Goal: Task Accomplishment & Management: Manage account settings

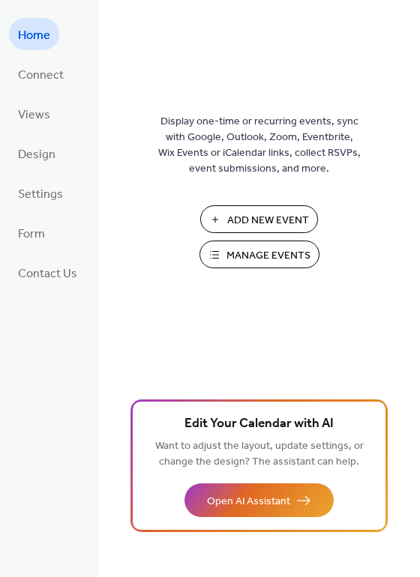
click at [248, 256] on span "Manage Events" at bounding box center [268, 256] width 84 height 16
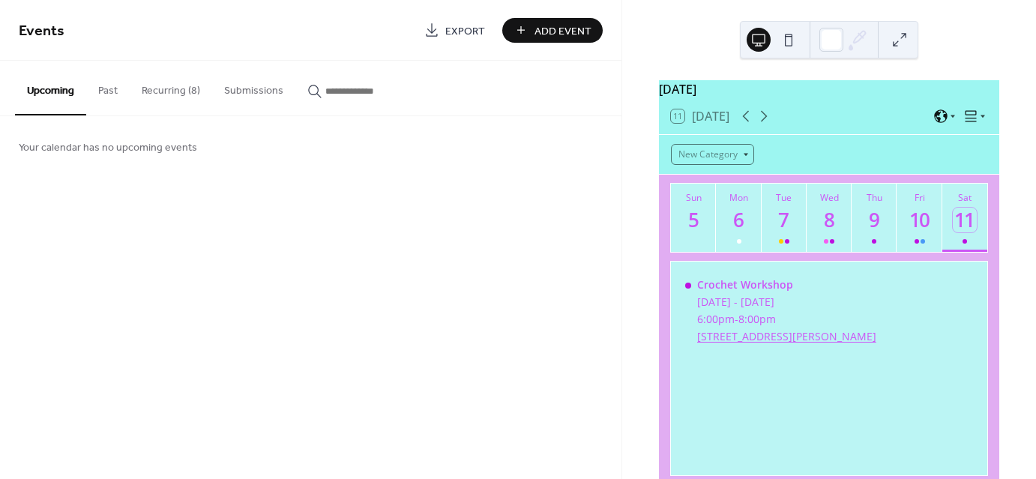
click at [182, 88] on button "Recurring (8)" at bounding box center [171, 87] width 82 height 53
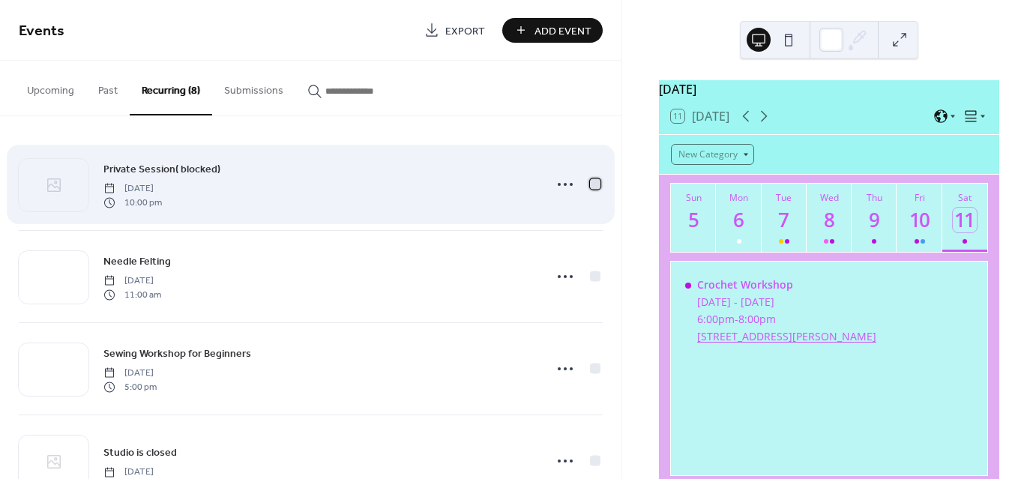
click at [595, 183] on div at bounding box center [595, 183] width 10 height 10
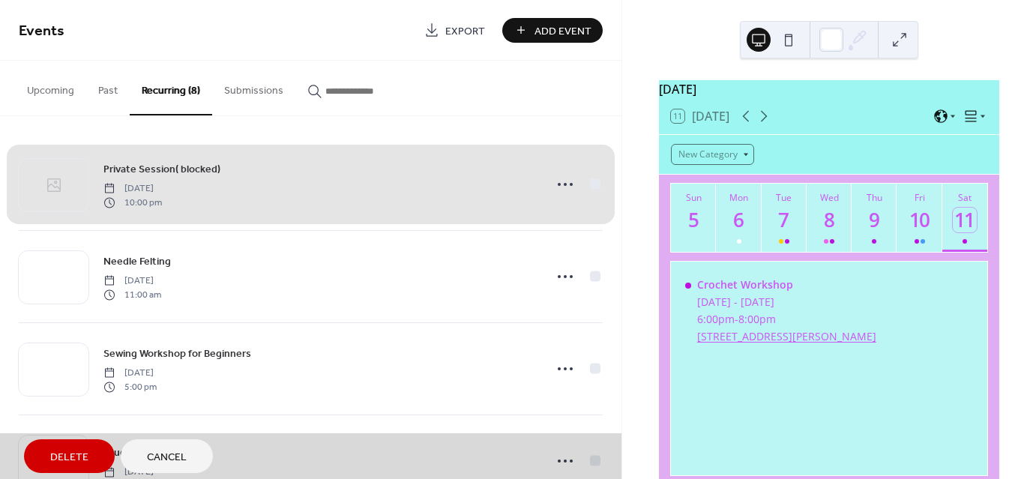
click at [71, 450] on span "Delete" at bounding box center [69, 458] width 38 height 16
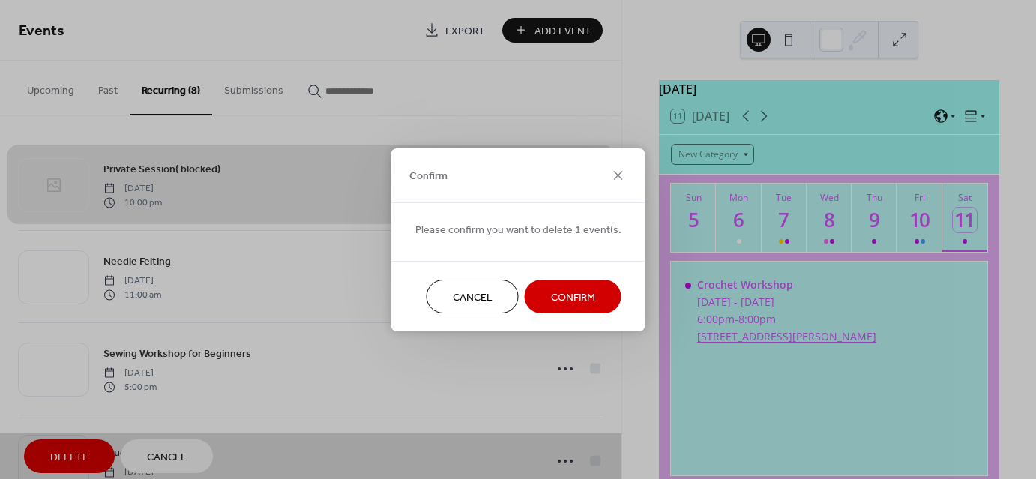
click at [585, 292] on span "Confirm" at bounding box center [573, 297] width 44 height 16
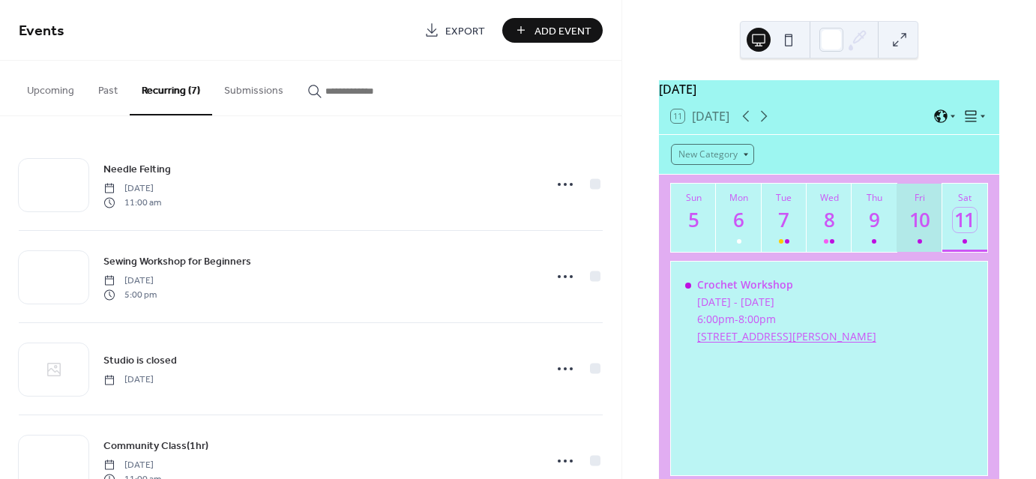
click at [918, 244] on div at bounding box center [920, 241] width 4 height 12
click at [872, 232] on div "9" at bounding box center [874, 220] width 25 height 25
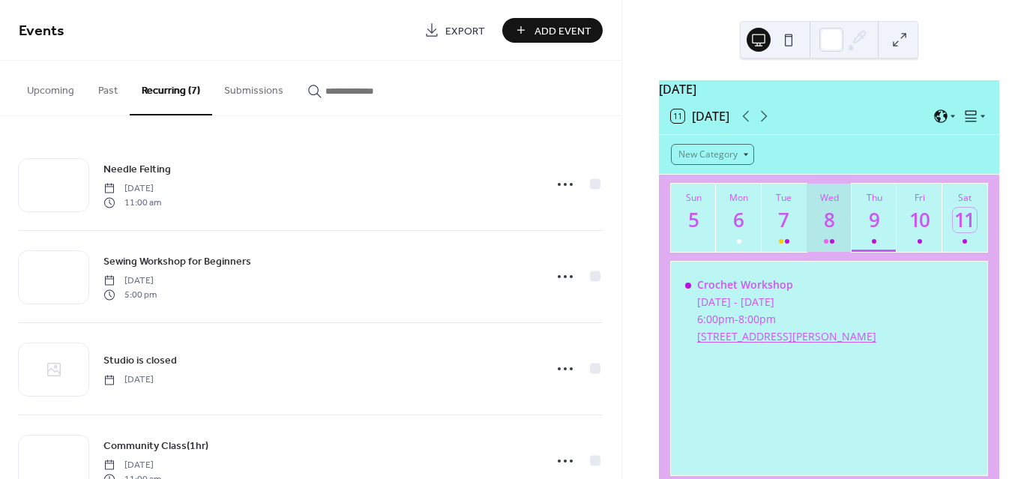
click at [831, 244] on div at bounding box center [832, 241] width 4 height 4
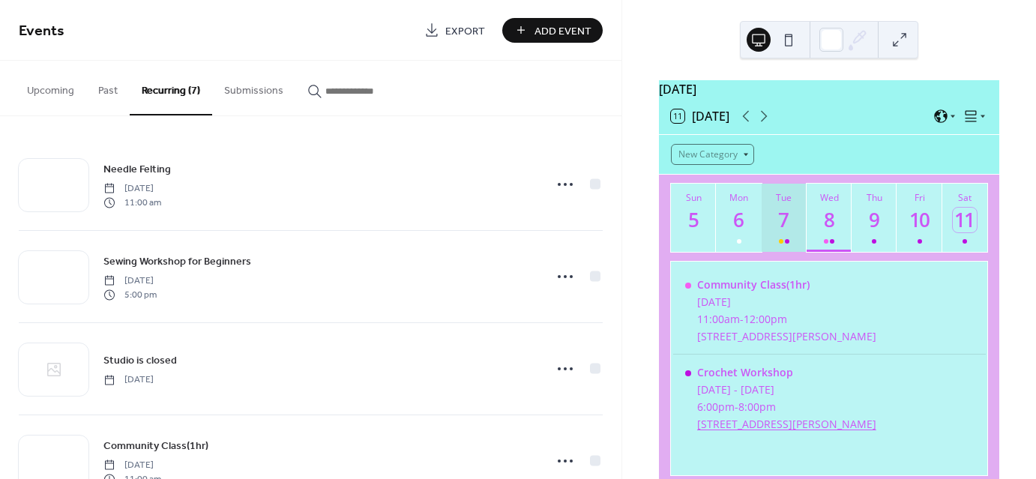
click at [775, 249] on button "Tue 7" at bounding box center [784, 218] width 45 height 68
click at [738, 229] on div "6" at bounding box center [739, 220] width 25 height 25
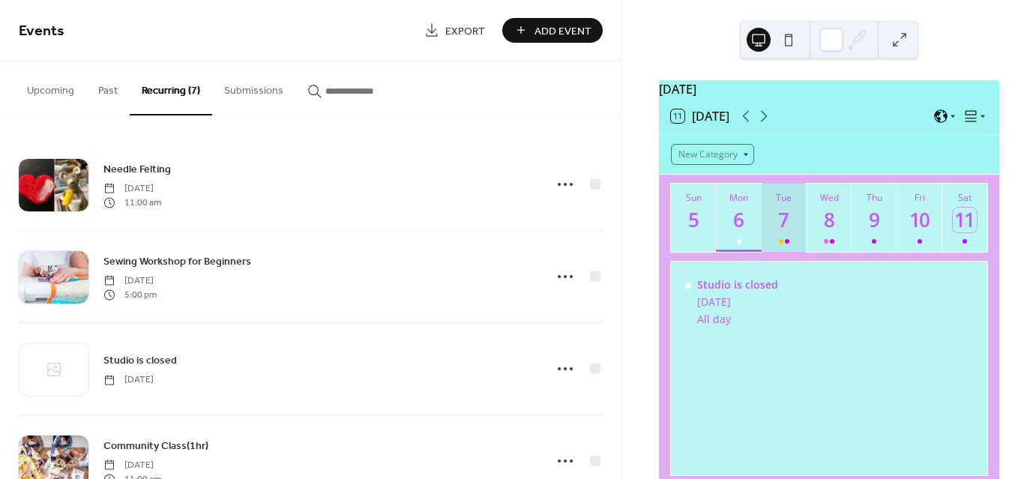
click at [782, 226] on div "7" at bounding box center [784, 220] width 25 height 25
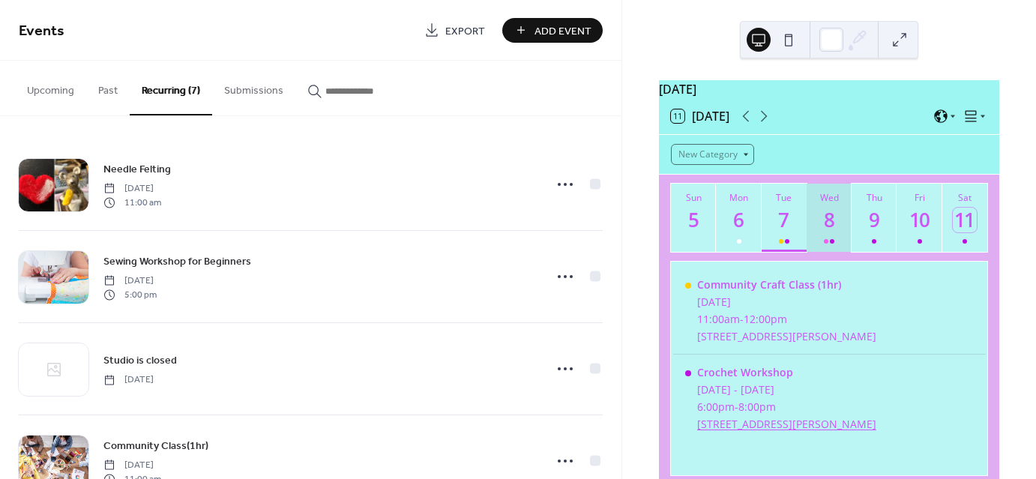
click at [838, 228] on div "8" at bounding box center [829, 220] width 25 height 25
click at [878, 228] on div "9" at bounding box center [874, 220] width 25 height 25
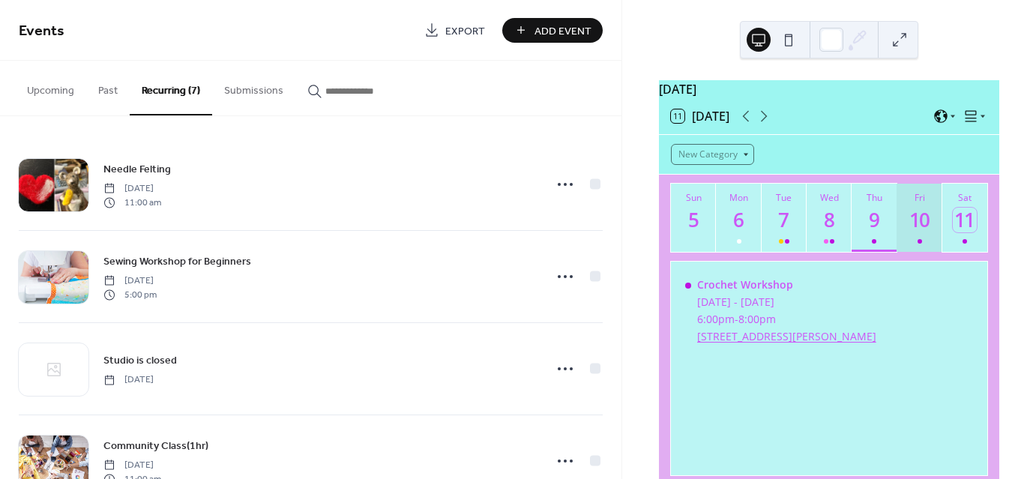
click at [937, 222] on button "Fri 10" at bounding box center [919, 218] width 45 height 68
click at [955, 224] on div "11" at bounding box center [965, 220] width 25 height 25
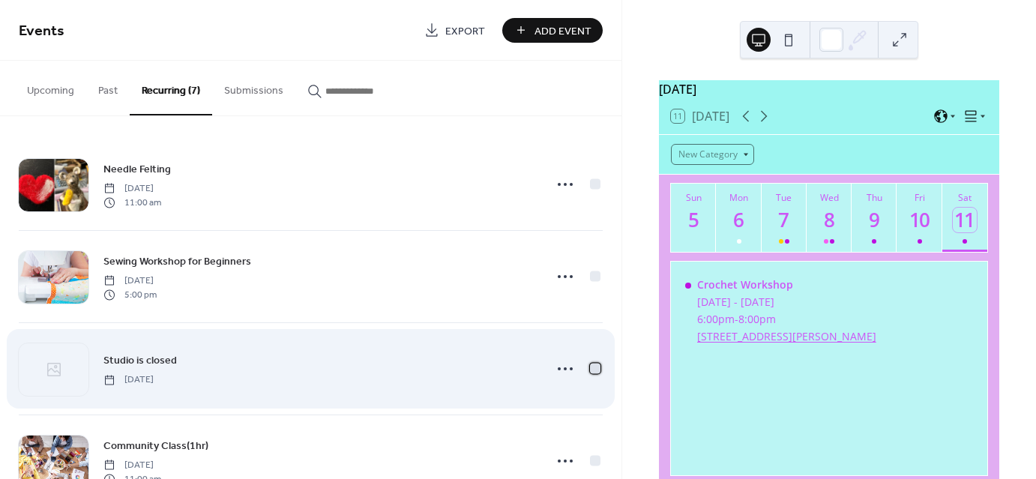
click at [592, 366] on div at bounding box center [595, 368] width 10 height 10
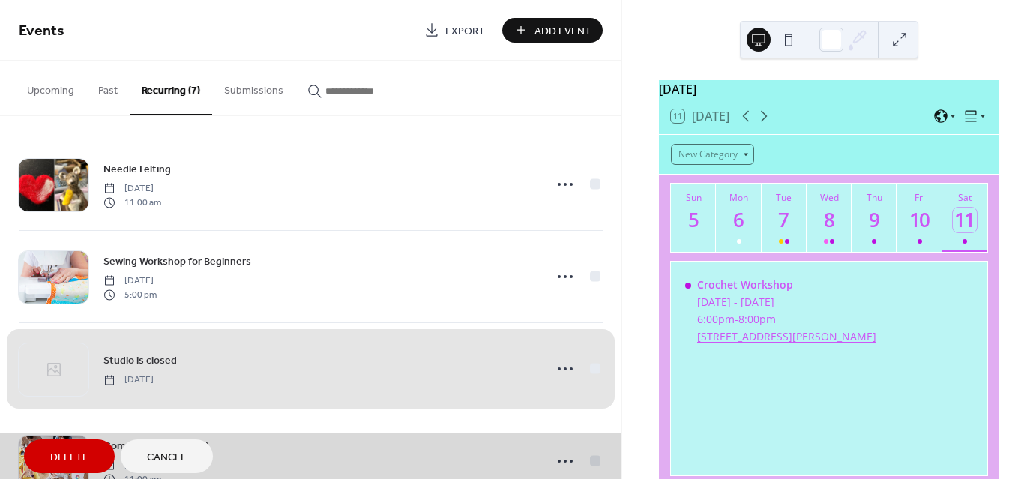
click at [73, 450] on span "Delete" at bounding box center [69, 458] width 38 height 16
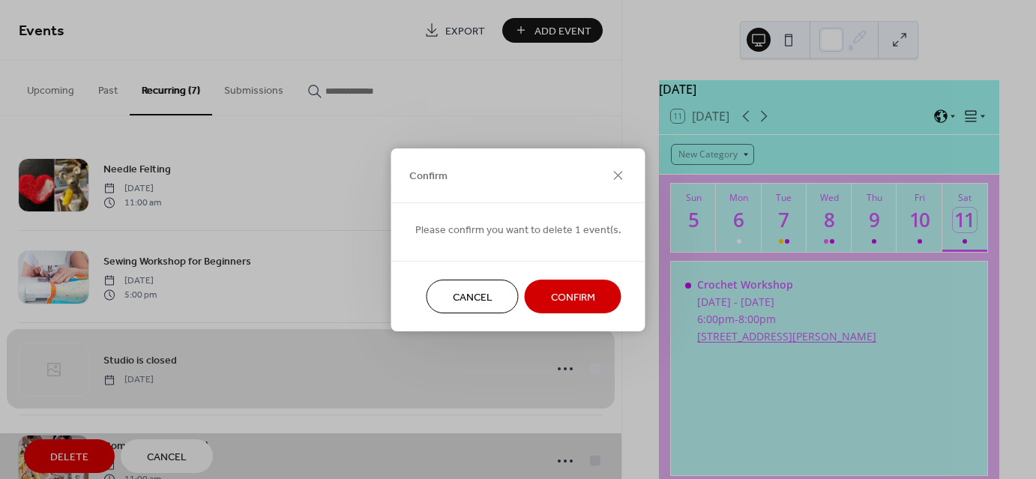
click at [559, 295] on span "Confirm" at bounding box center [573, 297] width 44 height 16
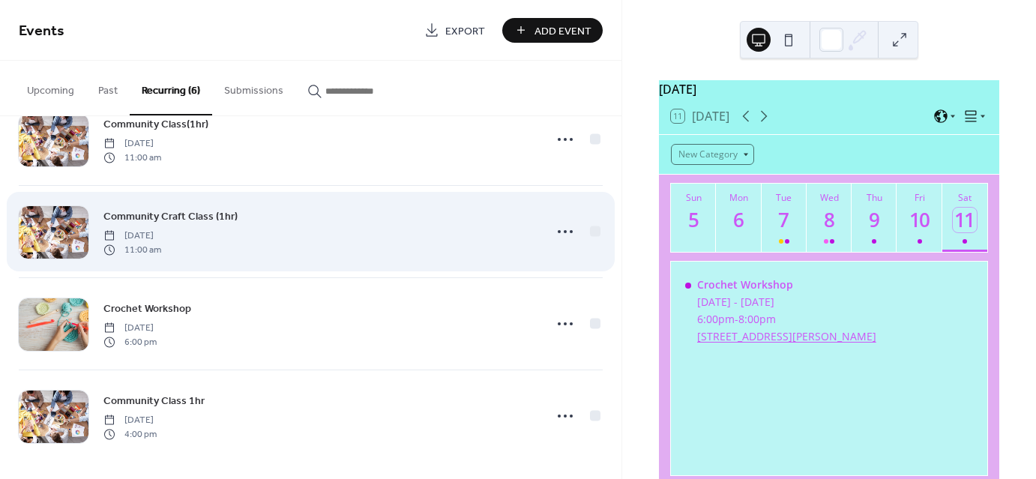
scroll to position [233, 0]
